Goal: Information Seeking & Learning: Check status

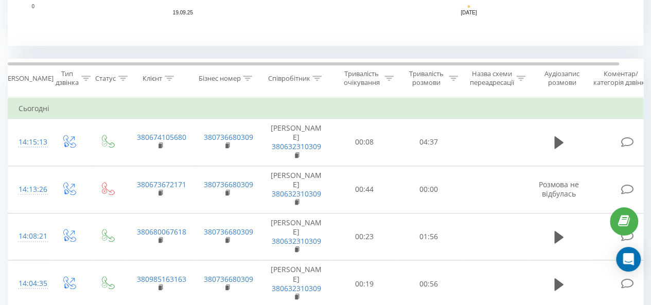
scroll to position [386, 0]
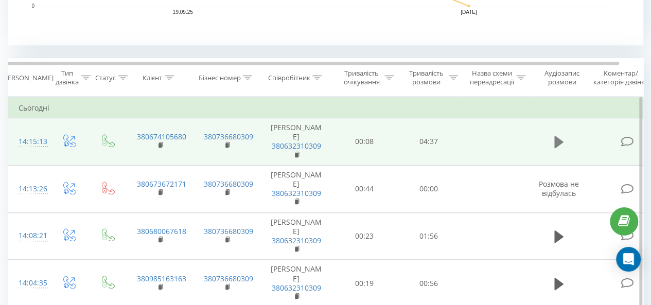
click at [553, 147] on button at bounding box center [558, 141] width 15 height 15
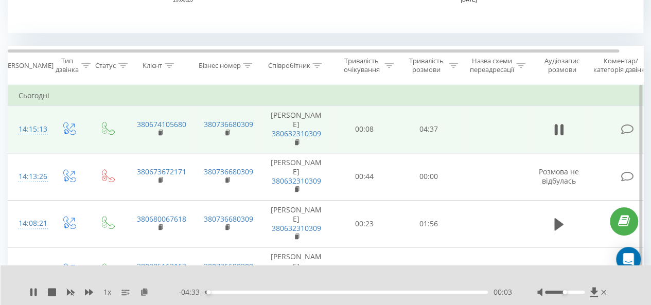
scroll to position [424, 0]
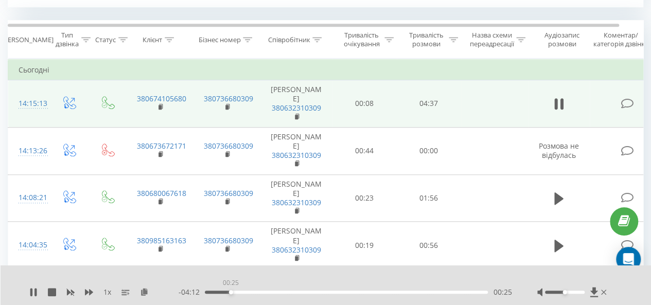
click at [231, 292] on div "00:25" at bounding box center [346, 292] width 283 height 3
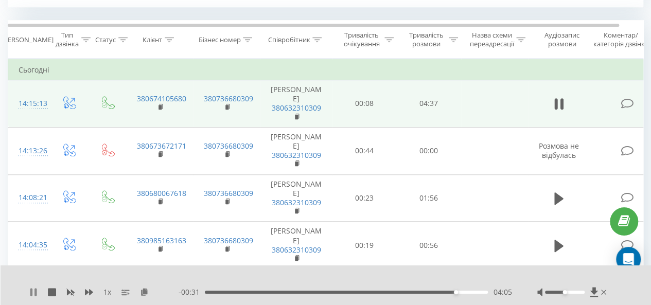
click at [29, 290] on icon at bounding box center [33, 292] width 8 height 8
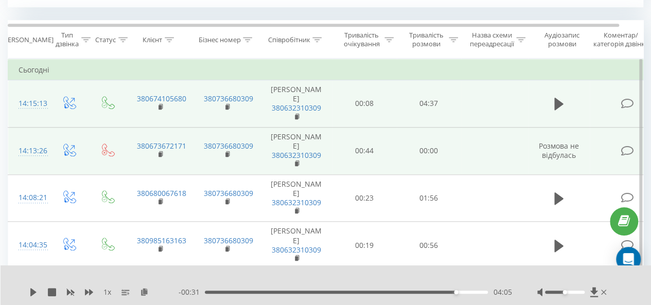
scroll to position [0, 0]
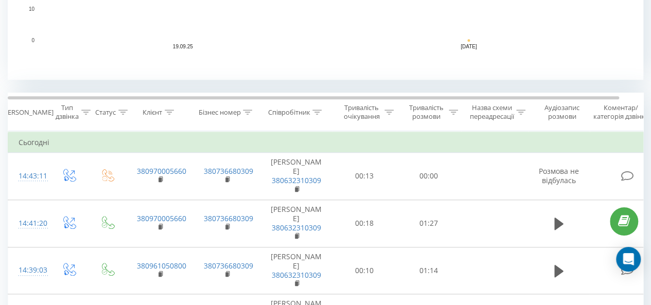
scroll to position [352, 0]
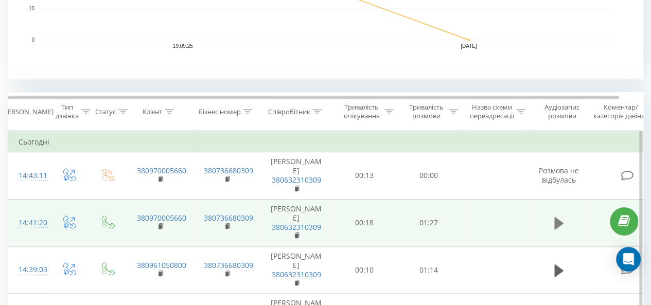
click at [556, 222] on icon at bounding box center [558, 223] width 9 height 12
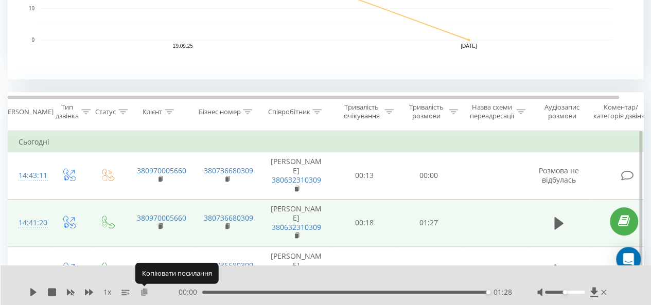
click at [147, 294] on icon at bounding box center [144, 291] width 9 height 7
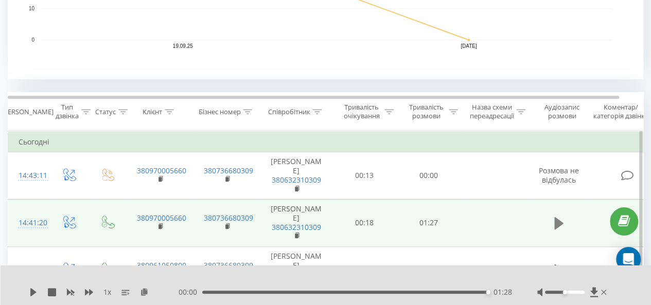
click at [557, 224] on icon at bounding box center [558, 223] width 9 height 12
click at [558, 221] on icon at bounding box center [558, 223] width 9 height 12
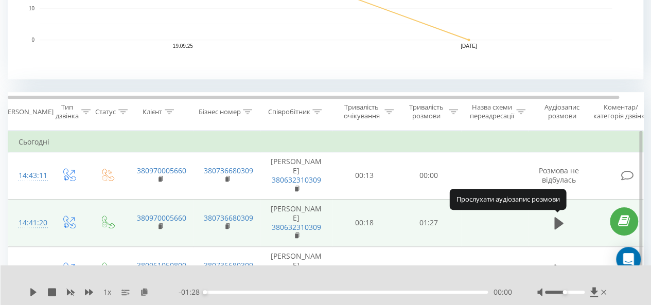
click at [558, 221] on icon at bounding box center [558, 223] width 9 height 12
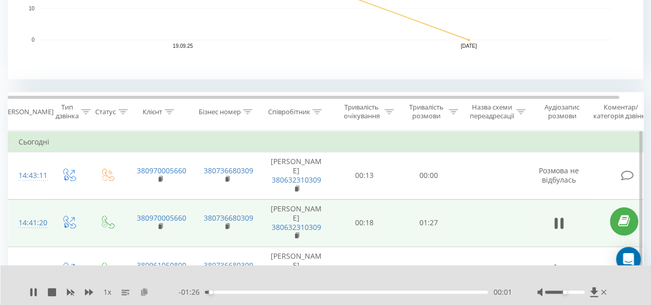
click at [147, 290] on icon at bounding box center [144, 291] width 9 height 7
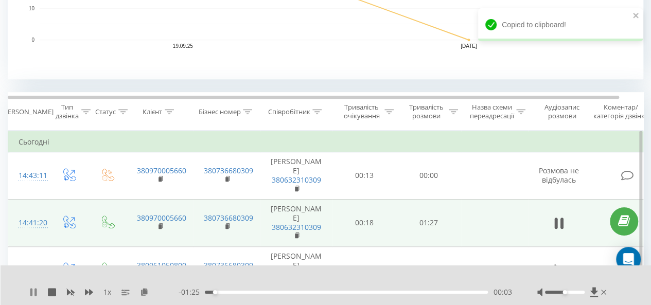
click at [35, 294] on icon at bounding box center [35, 292] width 2 height 8
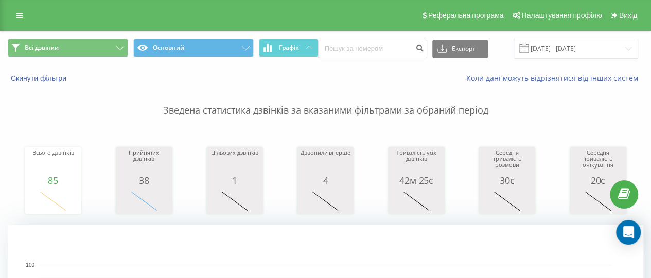
scroll to position [42, 0]
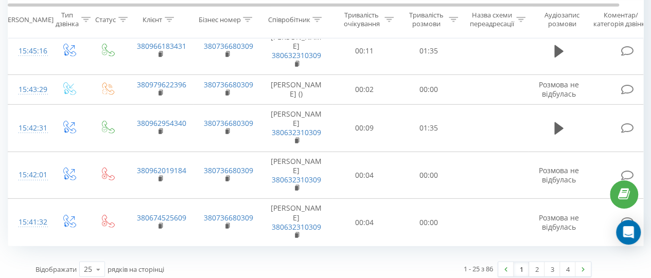
scroll to position [1389, 0]
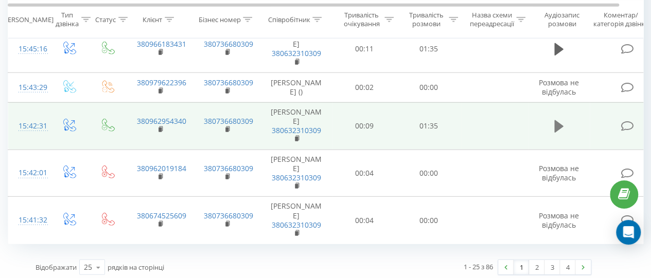
click at [561, 124] on icon at bounding box center [558, 126] width 9 height 12
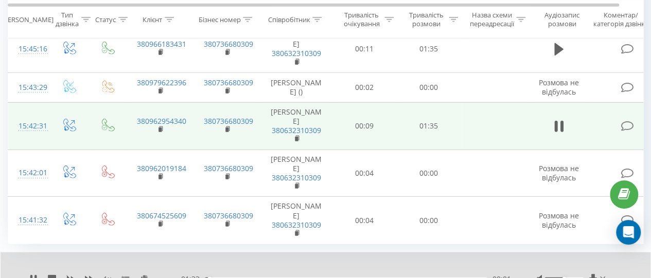
click at [287, 278] on div "00:01" at bounding box center [346, 279] width 283 height 3
click at [313, 278] on div "00:30" at bounding box center [346, 279] width 283 height 3
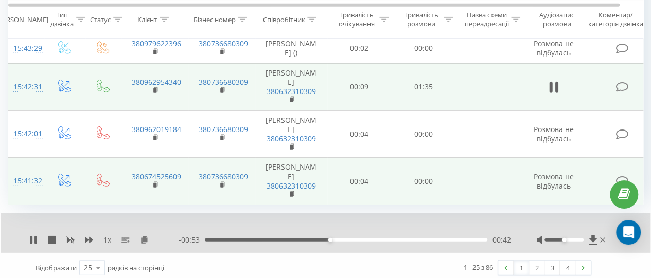
scroll to position [0, 3]
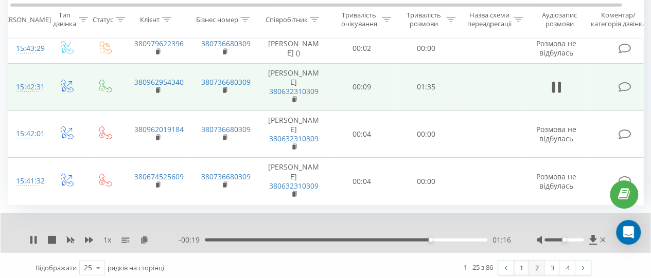
click at [537, 266] on link "2" at bounding box center [536, 268] width 15 height 14
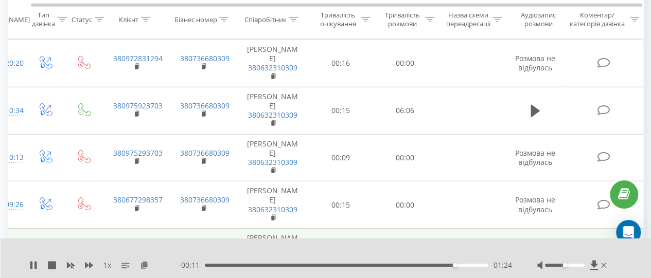
scroll to position [1297, 0]
click at [145, 265] on icon at bounding box center [144, 264] width 9 height 7
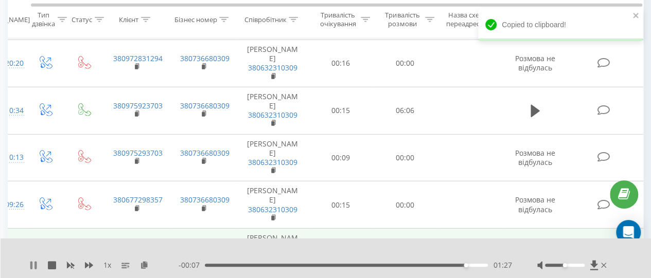
click at [34, 263] on icon at bounding box center [33, 265] width 8 height 8
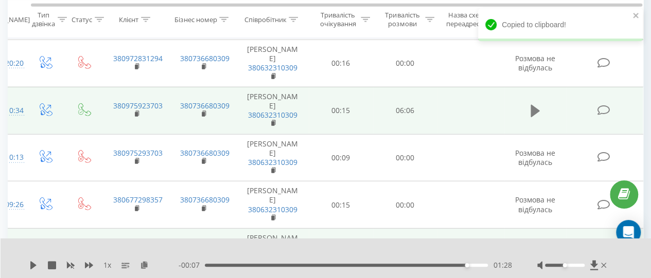
click at [532, 108] on icon at bounding box center [535, 111] width 9 height 12
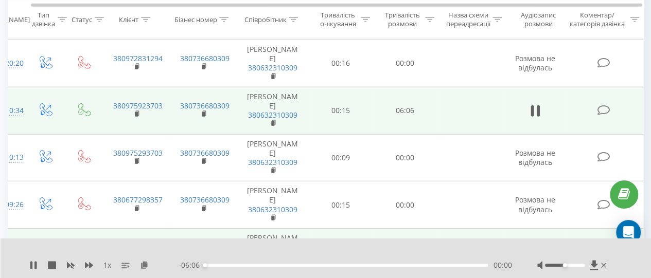
click at [241, 264] on div "00:00" at bounding box center [346, 265] width 283 height 3
click at [290, 268] on div "- 05:18 00:48 00:48" at bounding box center [345, 265] width 333 height 10
click at [294, 264] on div "01:56" at bounding box center [346, 265] width 283 height 3
click at [345, 267] on div "01:58" at bounding box center [346, 265] width 283 height 3
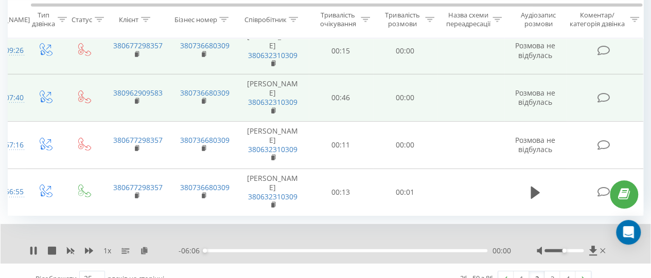
scroll to position [1463, 0]
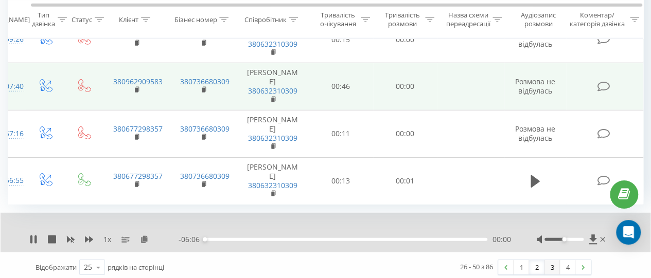
click at [550, 267] on link "3" at bounding box center [552, 267] width 15 height 14
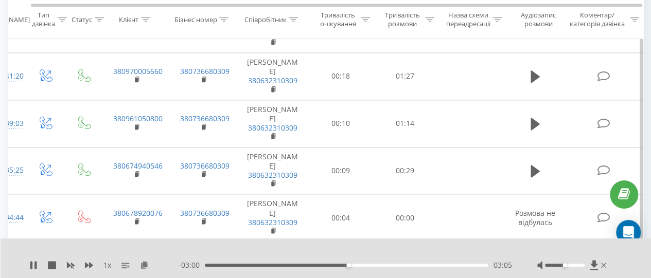
scroll to position [640, 0]
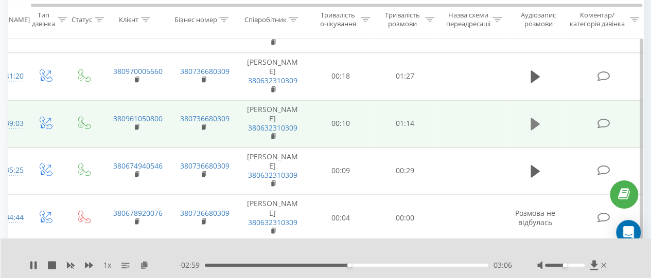
click at [533, 121] on icon at bounding box center [535, 124] width 9 height 12
click at [228, 266] on div "00:01" at bounding box center [346, 265] width 283 height 3
click at [263, 267] on div "00:07" at bounding box center [346, 265] width 283 height 3
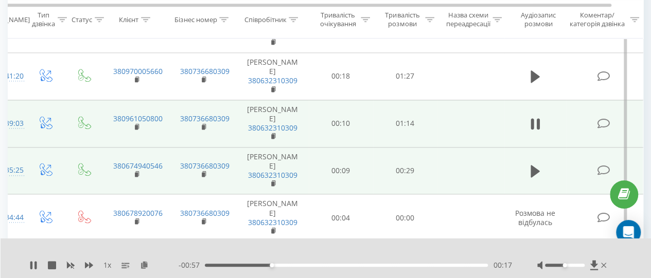
scroll to position [0, 8]
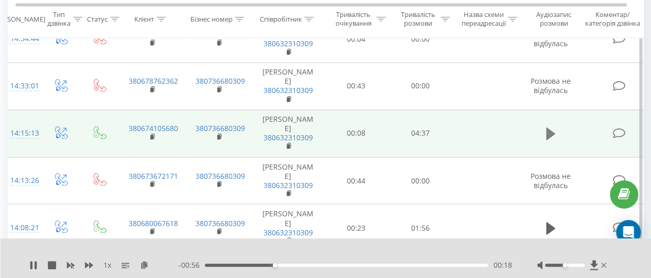
click at [549, 130] on icon at bounding box center [550, 134] width 9 height 12
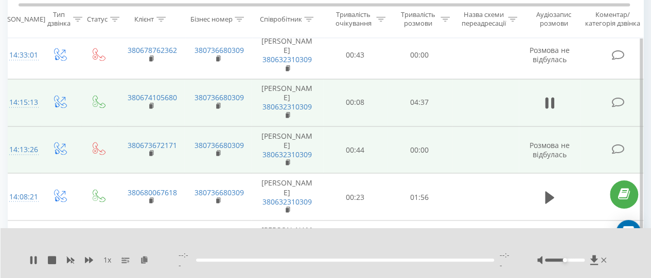
scroll to position [0, 9]
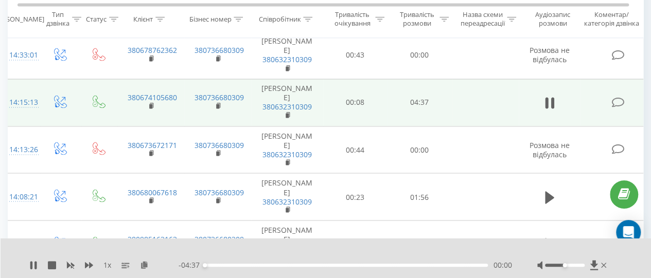
click at [212, 264] on div "00:00" at bounding box center [346, 265] width 283 height 3
click at [250, 265] on div "00:09" at bounding box center [346, 265] width 283 height 3
click at [273, 268] on div "- 03:52 00:45 00:45" at bounding box center [345, 265] width 333 height 10
click at [293, 260] on div "1 x - 03:51 00:46 00:46" at bounding box center [326, 259] width 651 height 40
click at [299, 264] on div "00:47" at bounding box center [346, 265] width 283 height 3
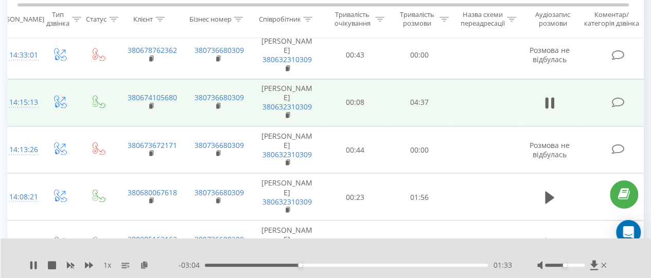
click at [333, 268] on div "- 03:04 01:33 01:33" at bounding box center [345, 265] width 333 height 10
click at [348, 266] on div "02:20" at bounding box center [346, 265] width 283 height 3
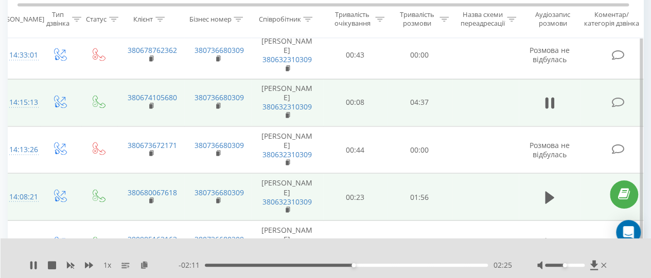
click at [265, 185] on td "[PERSON_NAME] 380632310309" at bounding box center [287, 196] width 72 height 47
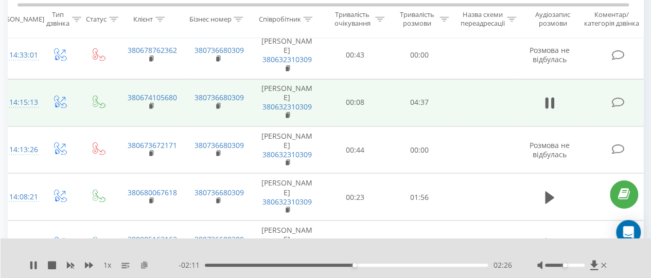
click at [144, 263] on icon at bounding box center [144, 264] width 9 height 7
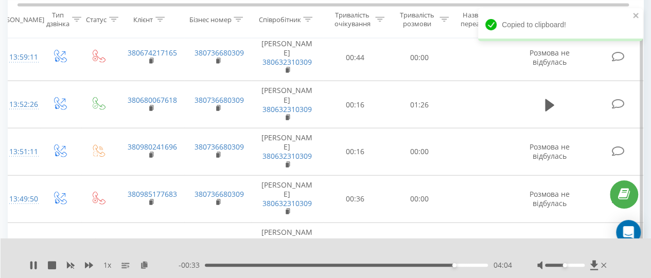
scroll to position [1132, 0]
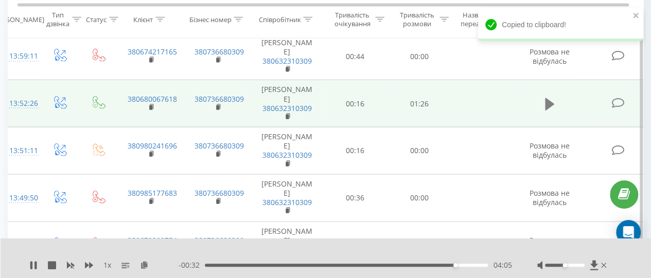
click at [549, 97] on icon at bounding box center [549, 104] width 9 height 14
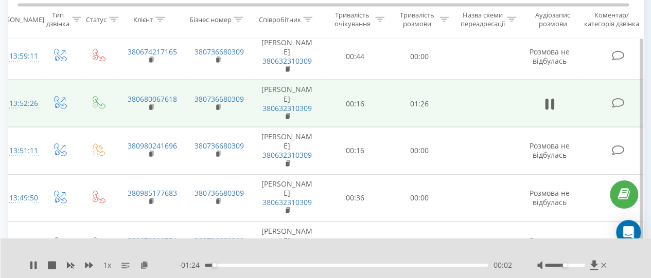
click at [254, 264] on div "- 01:24 00:02 00:02" at bounding box center [345, 265] width 333 height 10
click at [258, 266] on div "00:03" at bounding box center [346, 265] width 283 height 3
click at [300, 264] on div "00:29" at bounding box center [346, 265] width 283 height 3
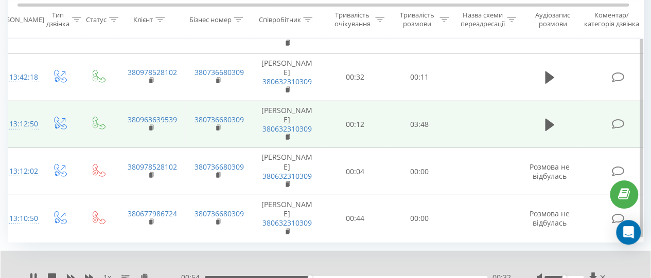
scroll to position [1443, 0]
click at [417, 275] on div "00:35" at bounding box center [346, 276] width 283 height 3
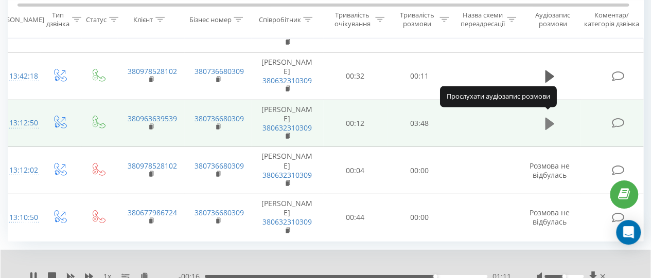
click at [546, 118] on icon at bounding box center [549, 124] width 9 height 12
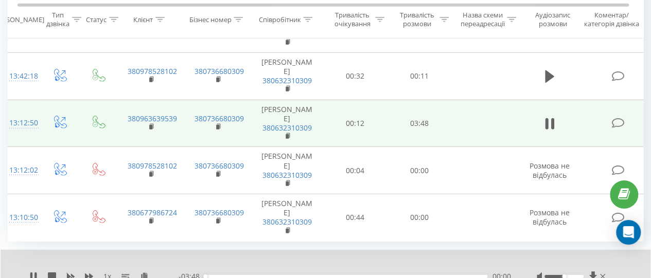
click at [224, 275] on div "00:00" at bounding box center [346, 276] width 283 height 3
click at [263, 275] on div "00:18" at bounding box center [346, 276] width 283 height 3
click at [316, 275] on div "00:48" at bounding box center [346, 276] width 283 height 3
click at [363, 275] on div "01:31" at bounding box center [346, 276] width 283 height 3
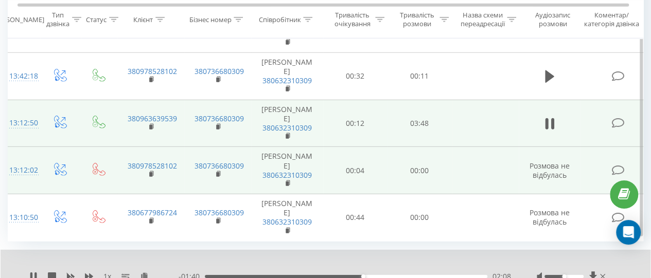
scroll to position [1480, 0]
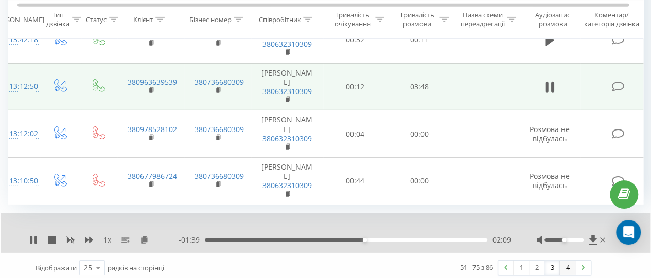
click at [564, 263] on link "4" at bounding box center [567, 268] width 15 height 14
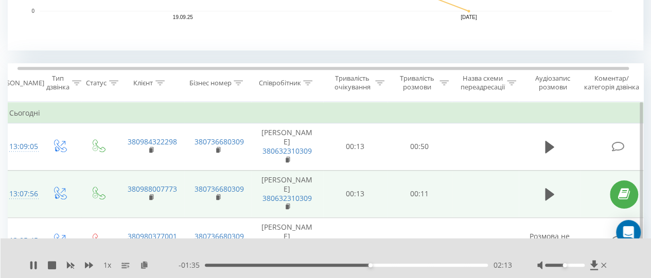
scroll to position [329, 0]
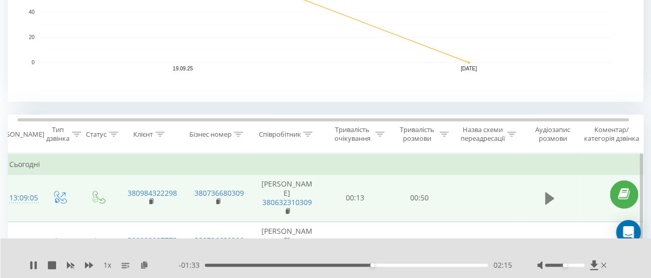
click at [550, 195] on icon at bounding box center [549, 198] width 9 height 14
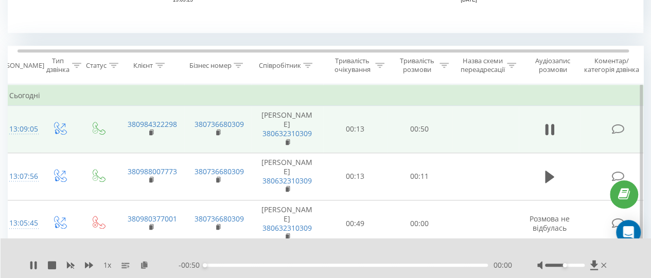
scroll to position [399, 0]
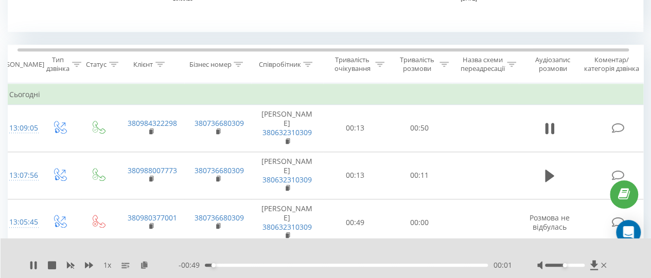
click at [266, 261] on div "- 00:49 00:01 00:01" at bounding box center [345, 265] width 333 height 10
click at [276, 264] on div "- 00:48 00:02 00:02" at bounding box center [345, 265] width 333 height 10
click at [260, 266] on div "00:10" at bounding box center [346, 265] width 283 height 3
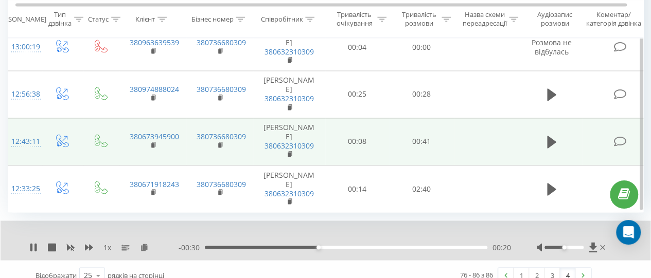
scroll to position [811, 0]
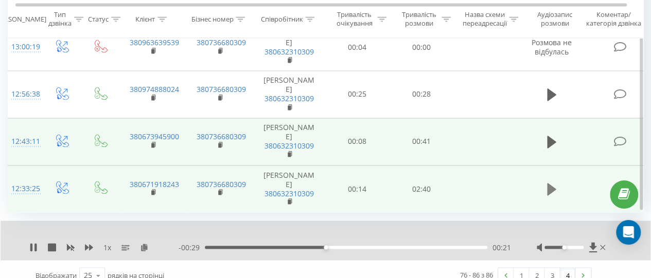
click at [548, 183] on icon at bounding box center [551, 189] width 9 height 12
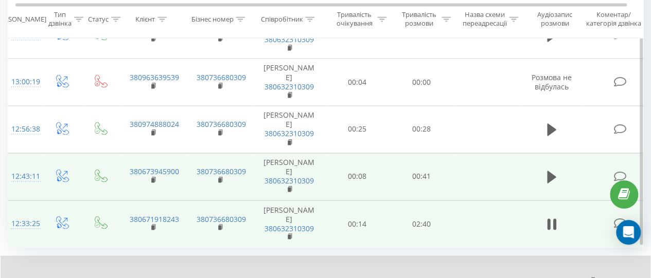
scroll to position [775, 0]
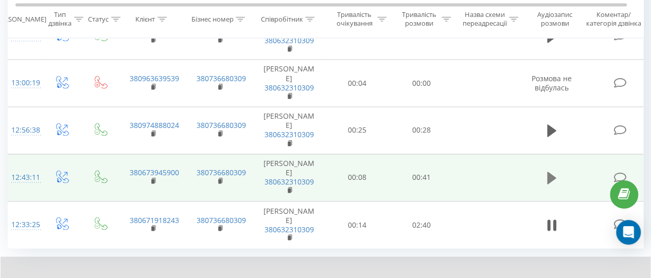
click at [554, 177] on icon at bounding box center [551, 178] width 9 height 12
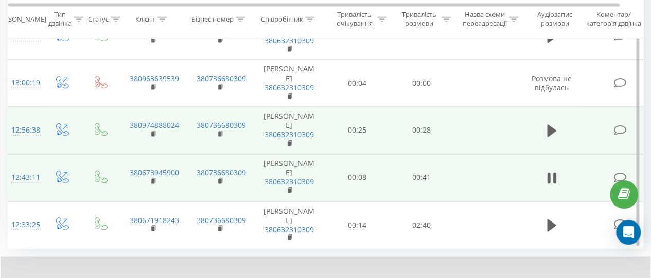
scroll to position [0, 3]
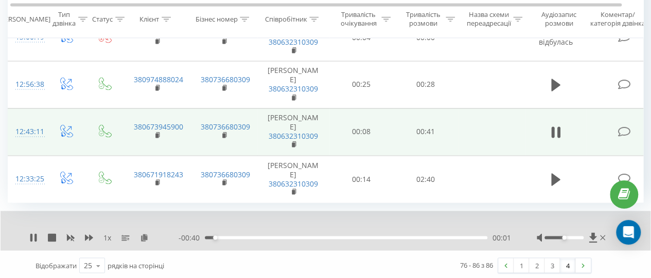
click at [261, 236] on div "00:01" at bounding box center [346, 237] width 283 height 3
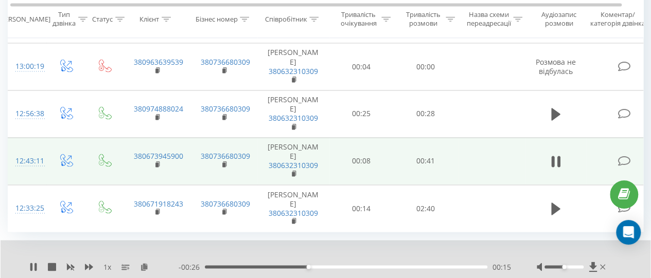
scroll to position [791, 0]
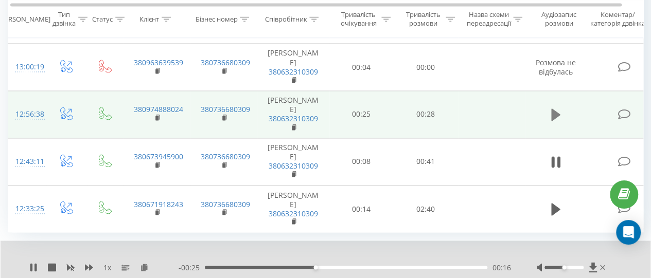
click at [560, 112] on icon at bounding box center [555, 115] width 9 height 14
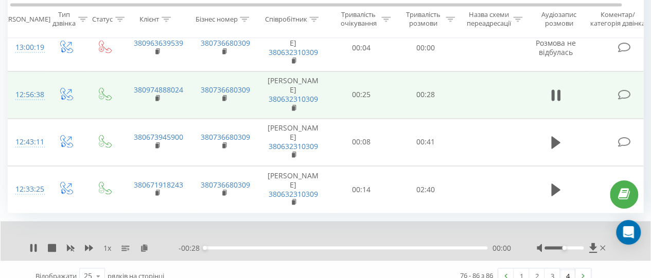
scroll to position [820, 0]
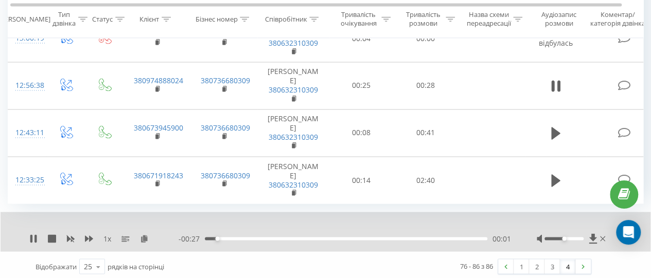
click at [300, 237] on div "00:01" at bounding box center [346, 238] width 283 height 3
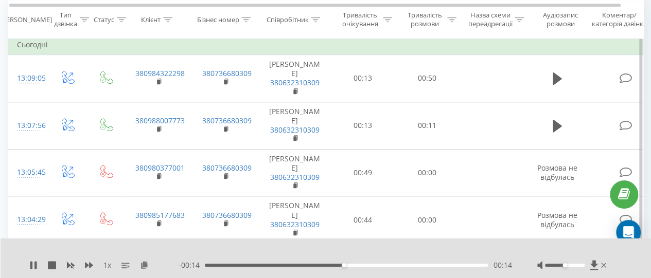
scroll to position [447, 0]
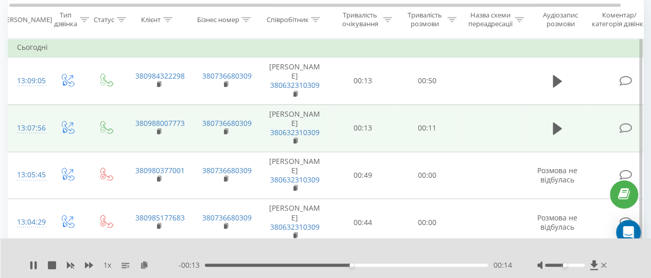
click at [557, 117] on td at bounding box center [558, 127] width 62 height 47
click at [557, 124] on icon at bounding box center [557, 129] width 9 height 12
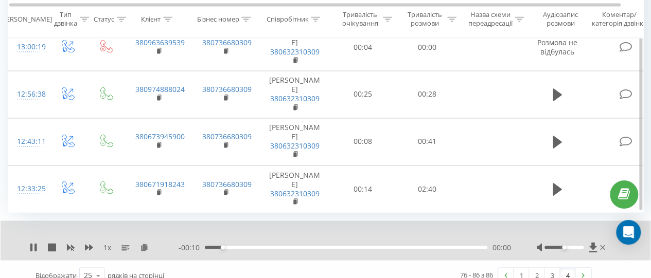
scroll to position [821, 0]
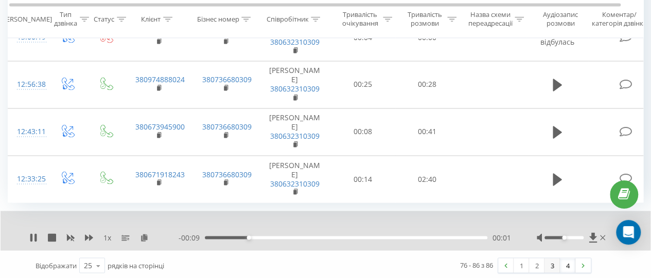
click at [555, 263] on link "3" at bounding box center [552, 265] width 15 height 14
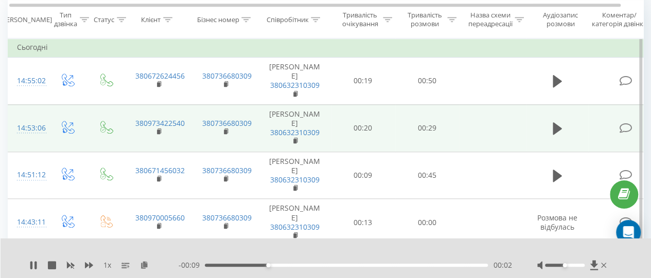
scroll to position [418, 0]
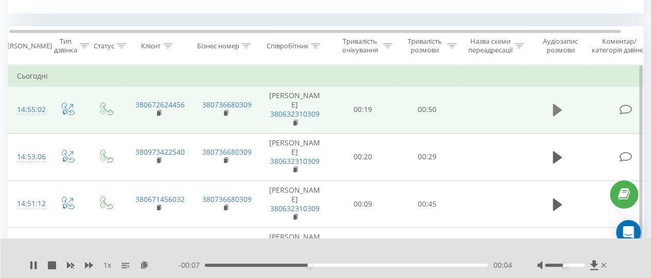
click at [559, 104] on icon at bounding box center [557, 110] width 9 height 14
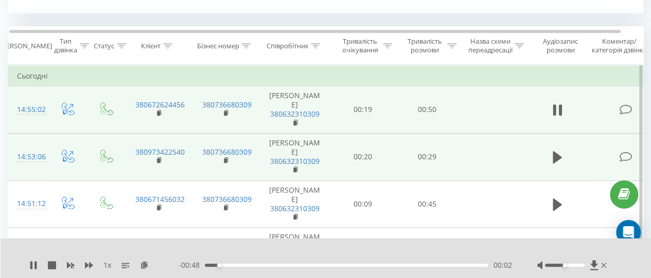
scroll to position [445, 0]
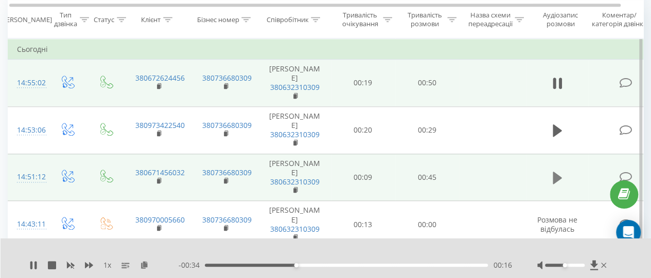
click at [555, 174] on icon at bounding box center [557, 178] width 9 height 12
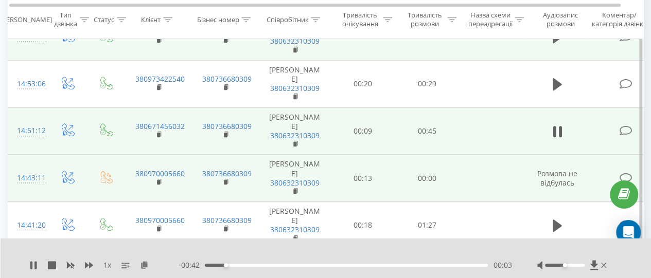
scroll to position [551, 0]
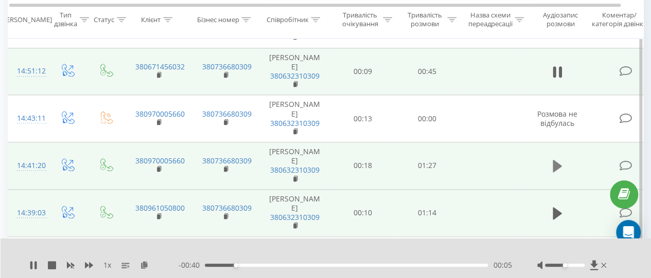
click at [554, 163] on icon at bounding box center [557, 166] width 9 height 12
click at [242, 265] on div "00:11" at bounding box center [346, 265] width 283 height 3
click at [266, 266] on div "00:12" at bounding box center [346, 265] width 283 height 3
click at [300, 263] on div "- 01:07 00:21 00:21" at bounding box center [345, 265] width 333 height 10
click at [312, 266] on div "00:21" at bounding box center [346, 265] width 283 height 3
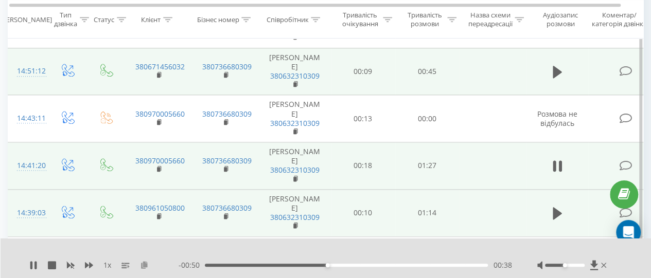
click at [142, 269] on icon at bounding box center [144, 264] width 9 height 7
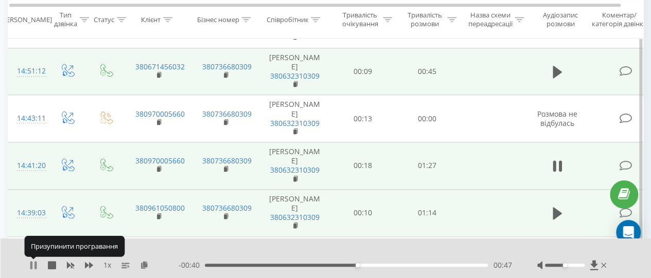
click at [29, 266] on icon at bounding box center [33, 265] width 8 height 8
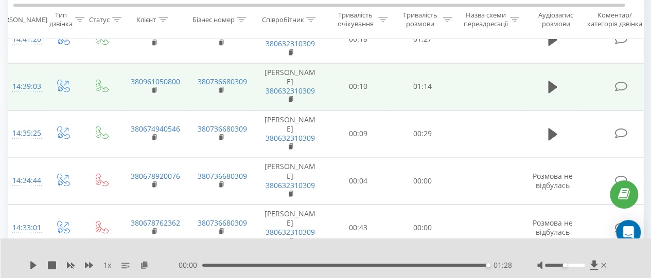
scroll to position [678, 0]
click at [145, 260] on div "1 x 00:00 01:28 01:28" at bounding box center [326, 259] width 651 height 40
click at [145, 265] on icon at bounding box center [144, 264] width 9 height 7
